Goal: Navigation & Orientation: Find specific page/section

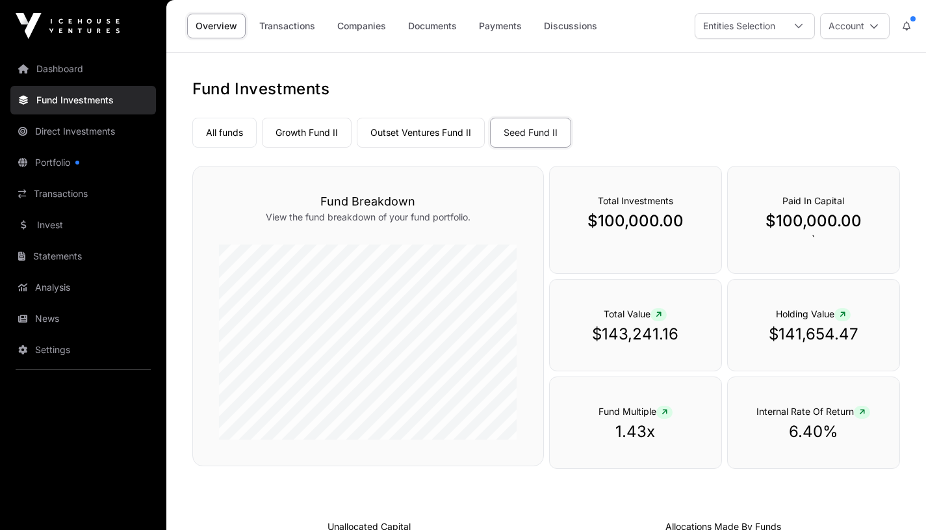
click at [65, 197] on link "Transactions" at bounding box center [83, 193] width 146 height 29
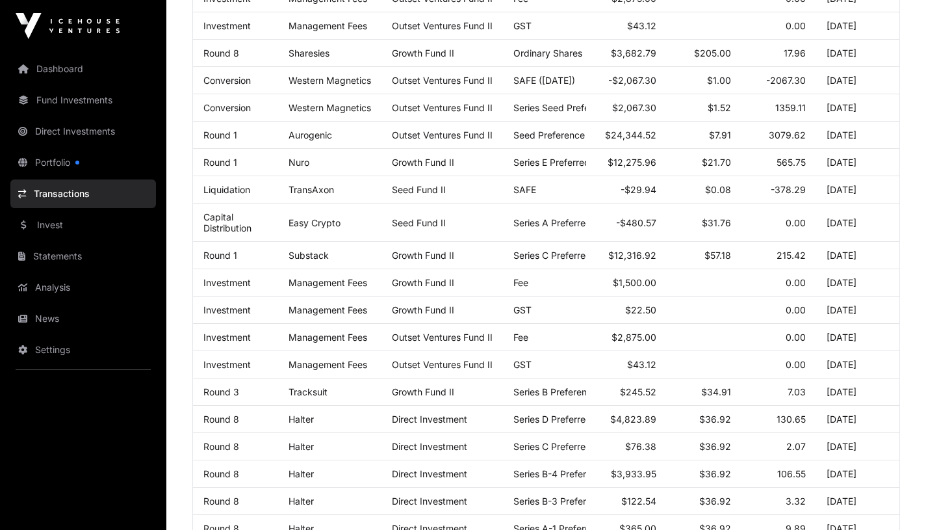
scroll to position [302, 0]
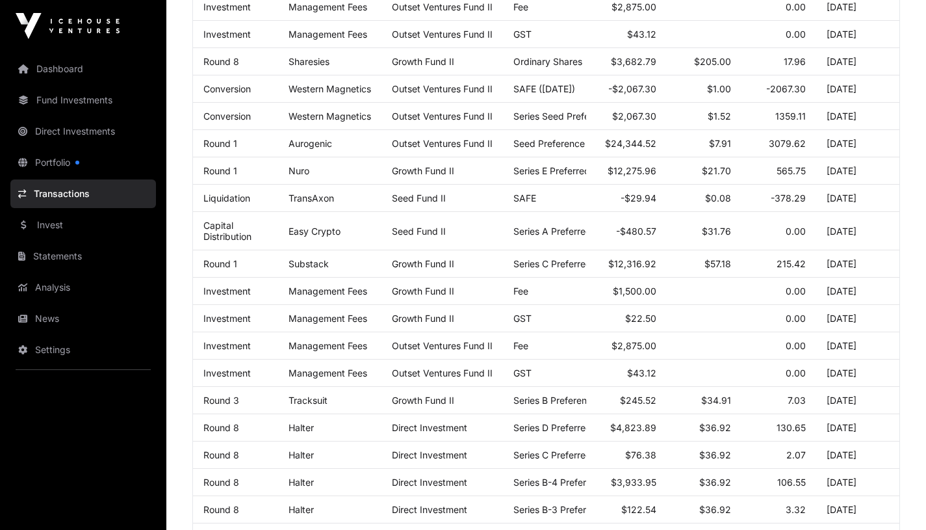
click at [42, 224] on link "Invest" at bounding box center [83, 225] width 146 height 29
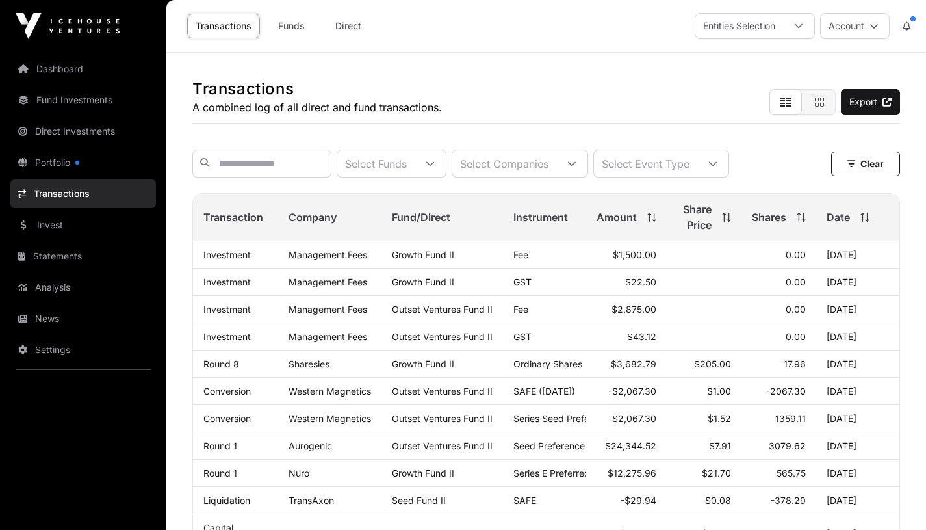
scroll to position [302, 0]
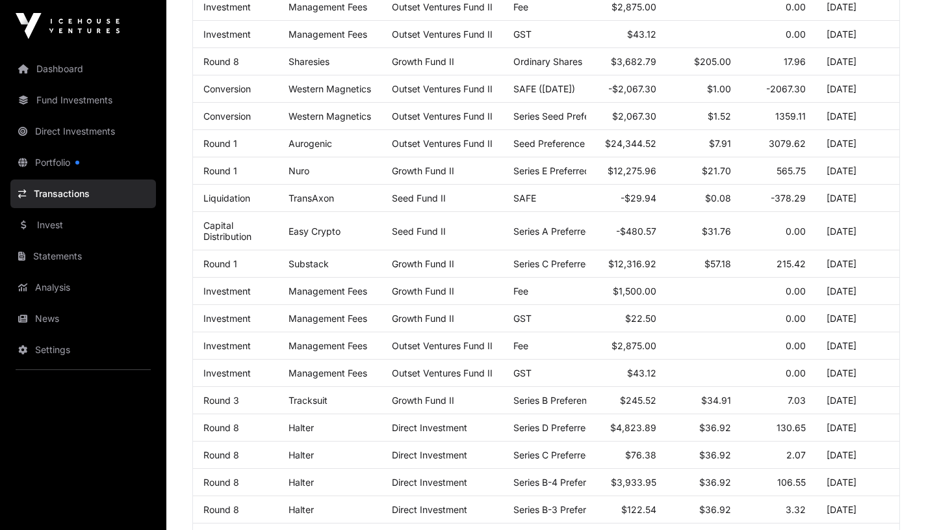
click at [58, 131] on link "Direct Investments" at bounding box center [83, 131] width 146 height 29
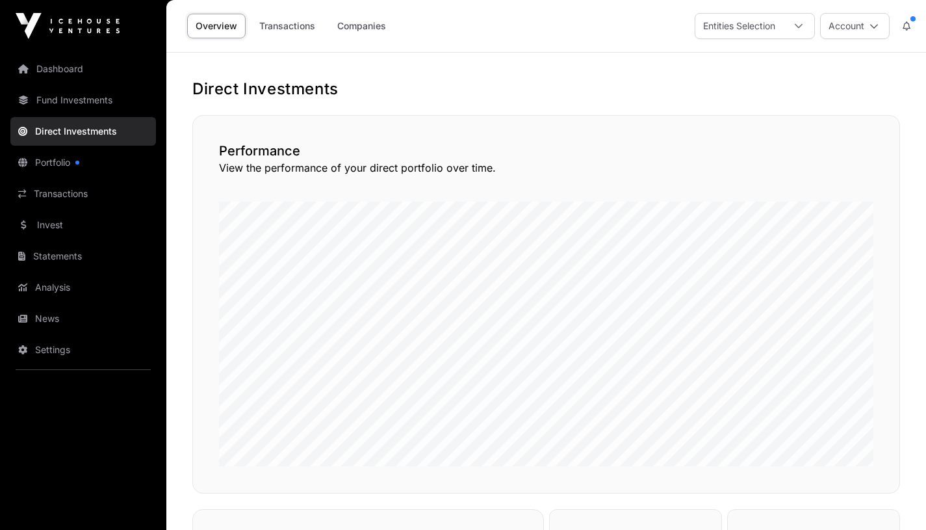
click at [282, 27] on link "Transactions" at bounding box center [287, 26] width 73 height 25
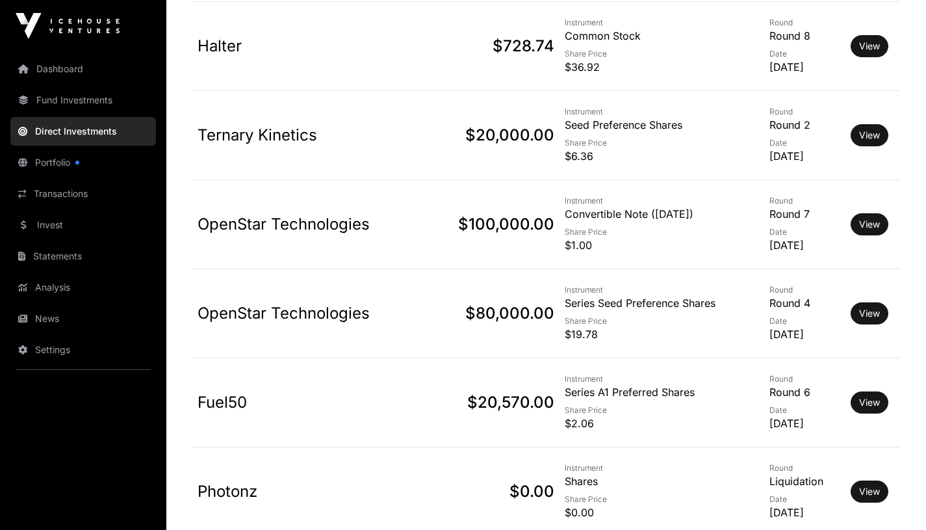
scroll to position [1035, 0]
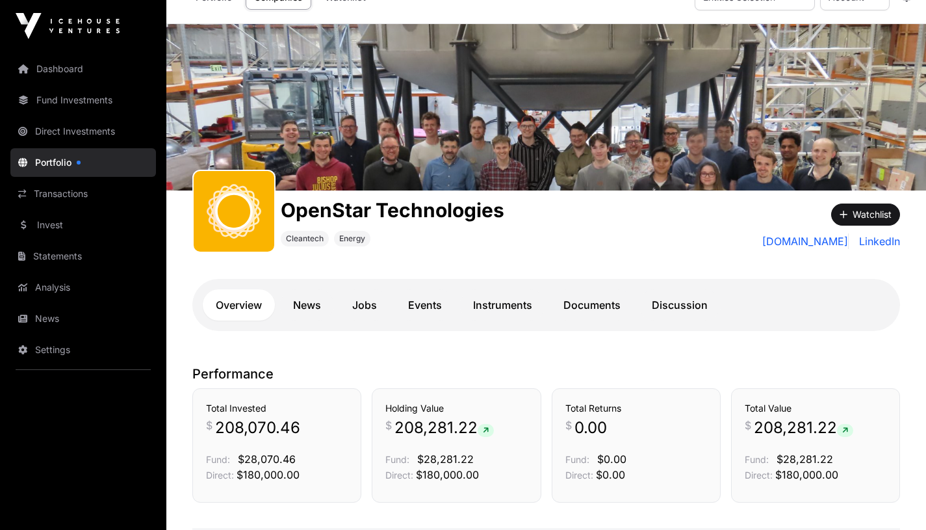
scroll to position [29, 0]
